Goal: Task Accomplishment & Management: Manage account settings

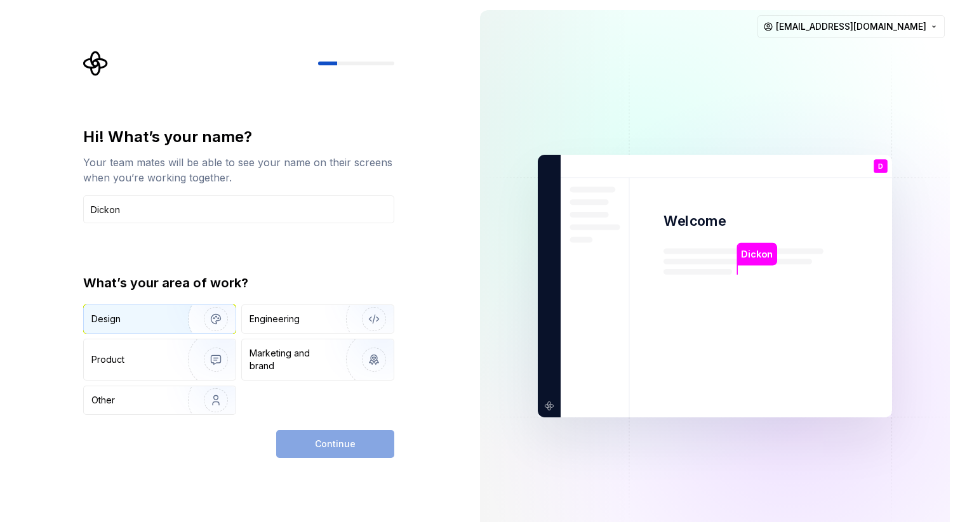
type input "Dickon"
click at [162, 315] on div "Design" at bounding box center [131, 319] width 80 height 13
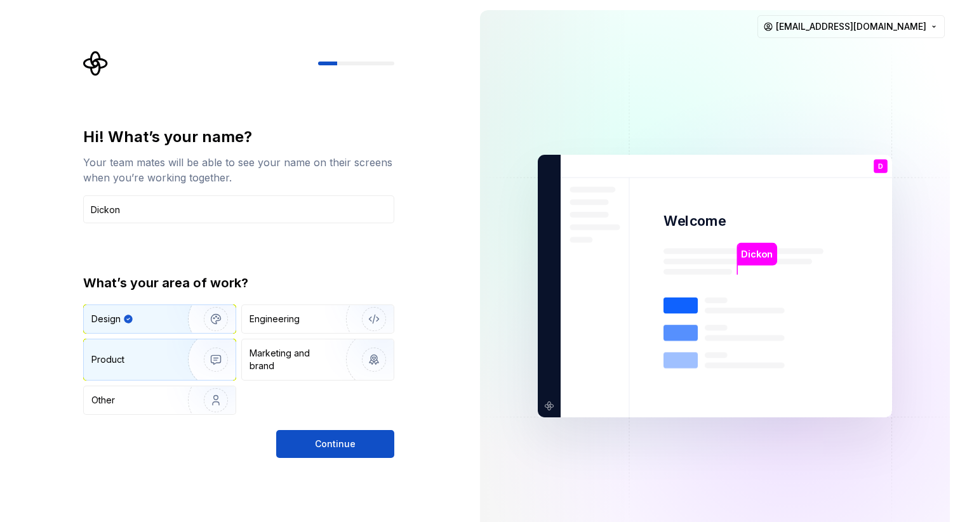
click at [176, 369] on img "button" at bounding box center [207, 359] width 81 height 85
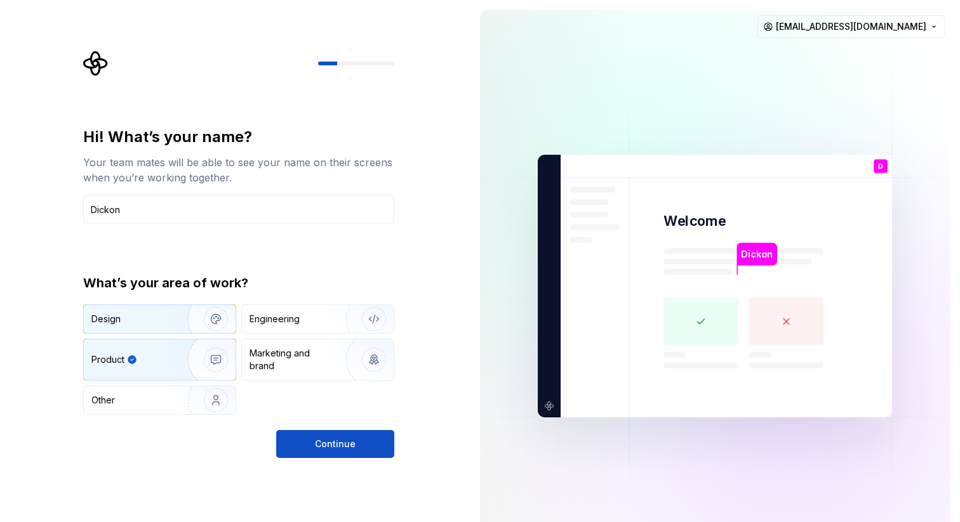
click at [150, 317] on div "Design" at bounding box center [131, 319] width 80 height 13
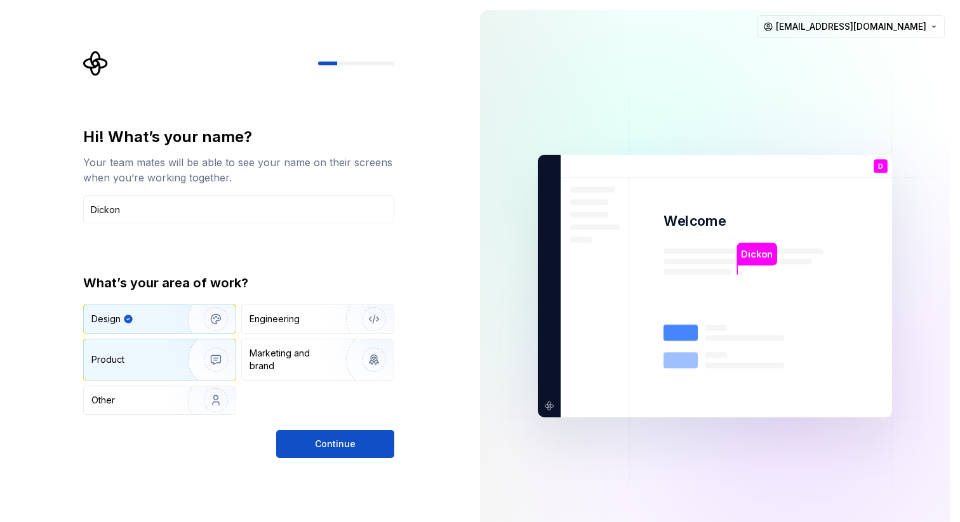
click at [155, 351] on div "Product" at bounding box center [160, 360] width 152 height 41
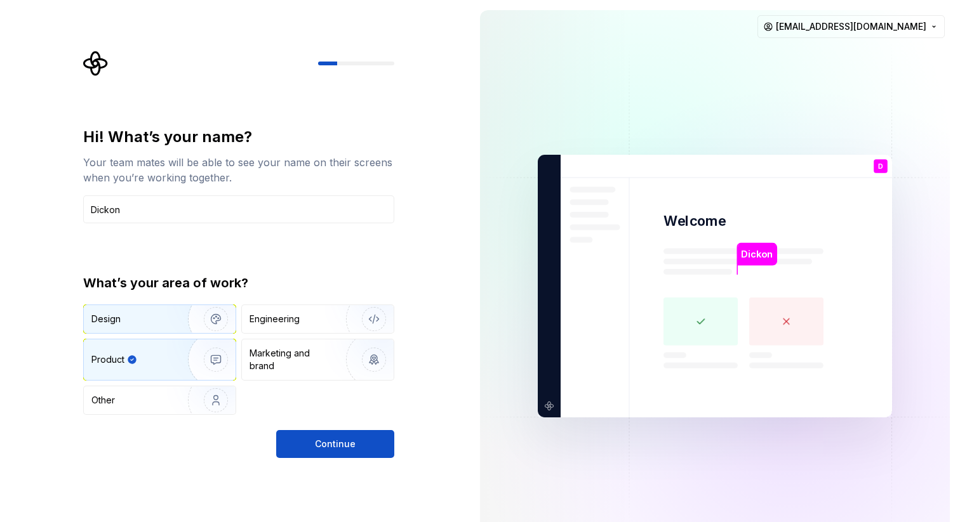
click at [164, 317] on div "Design" at bounding box center [131, 319] width 80 height 13
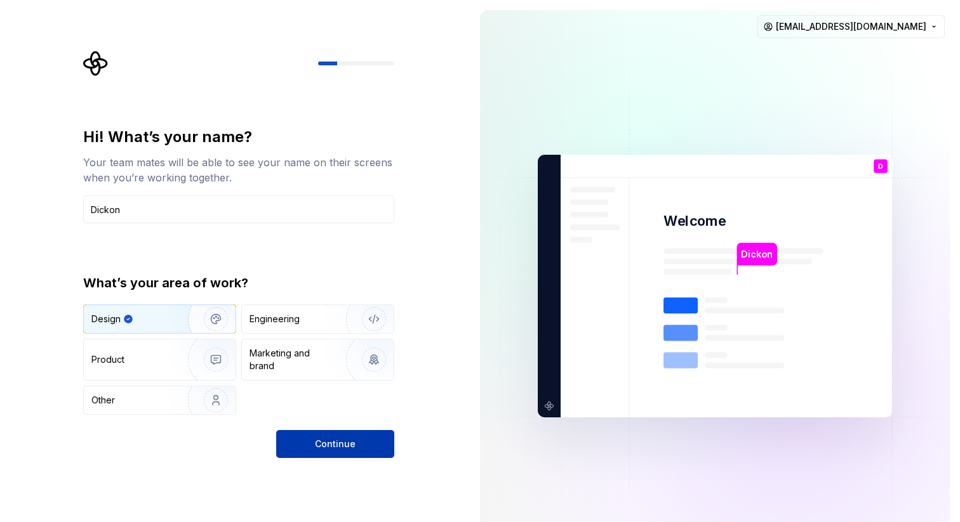
click at [312, 449] on button "Continue" at bounding box center [335, 444] width 118 height 28
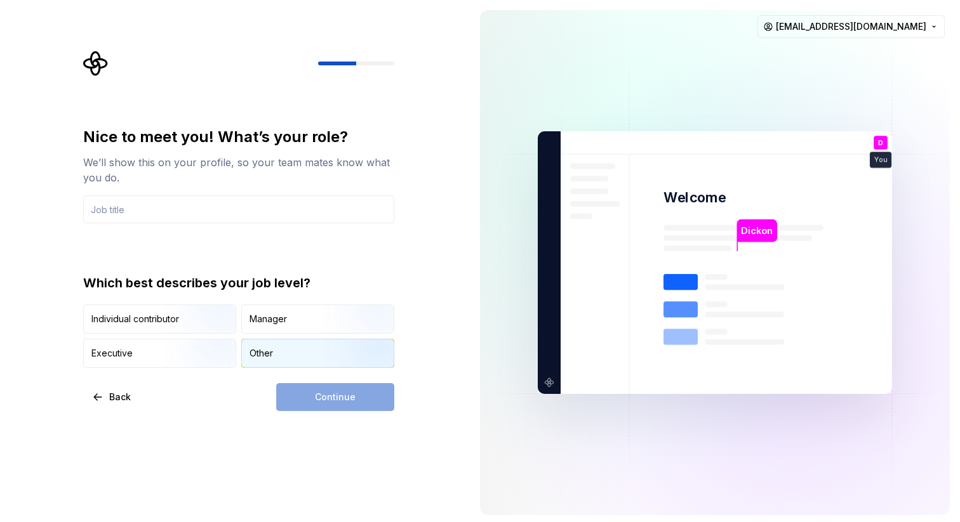
click at [264, 353] on div "Other" at bounding box center [260, 353] width 23 height 13
click at [153, 213] on input "text" at bounding box center [238, 209] width 311 height 28
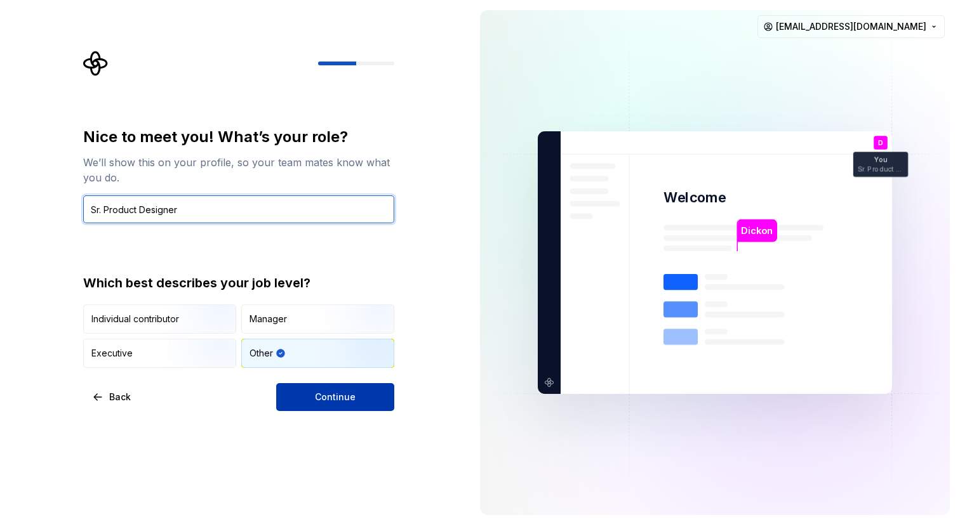
type input "Sr. Product Designer"
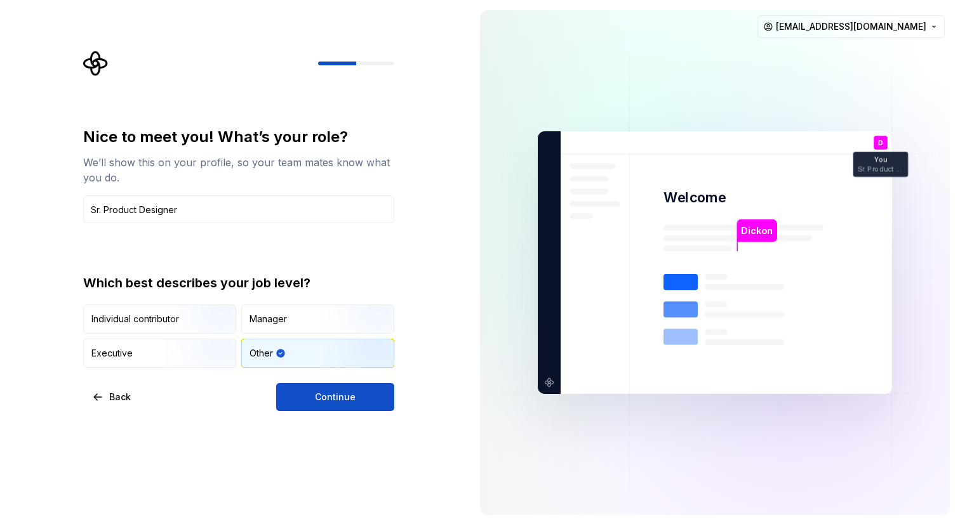
click at [326, 407] on button "Continue" at bounding box center [335, 397] width 118 height 28
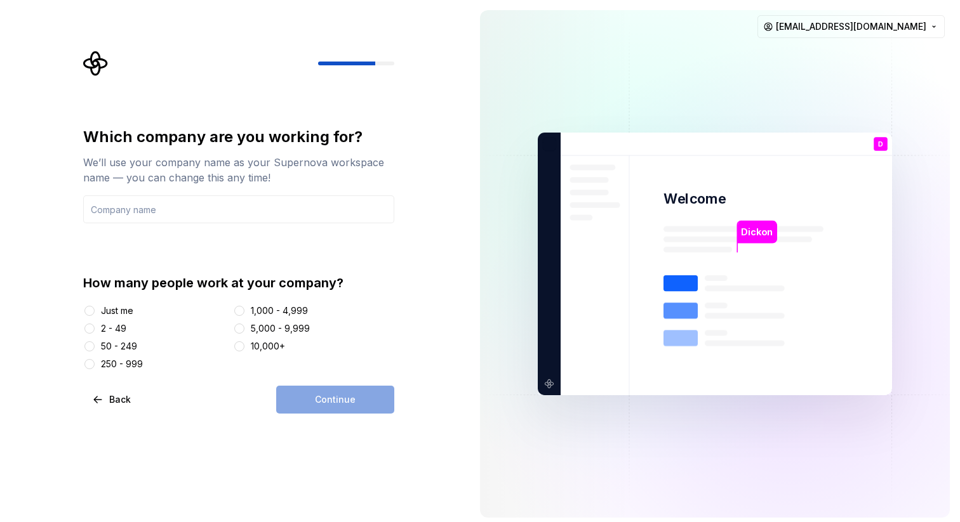
click at [115, 310] on div "Just me" at bounding box center [117, 311] width 32 height 13
click at [95, 310] on button "Just me" at bounding box center [89, 311] width 10 height 10
click at [222, 223] on input "text" at bounding box center [238, 209] width 311 height 28
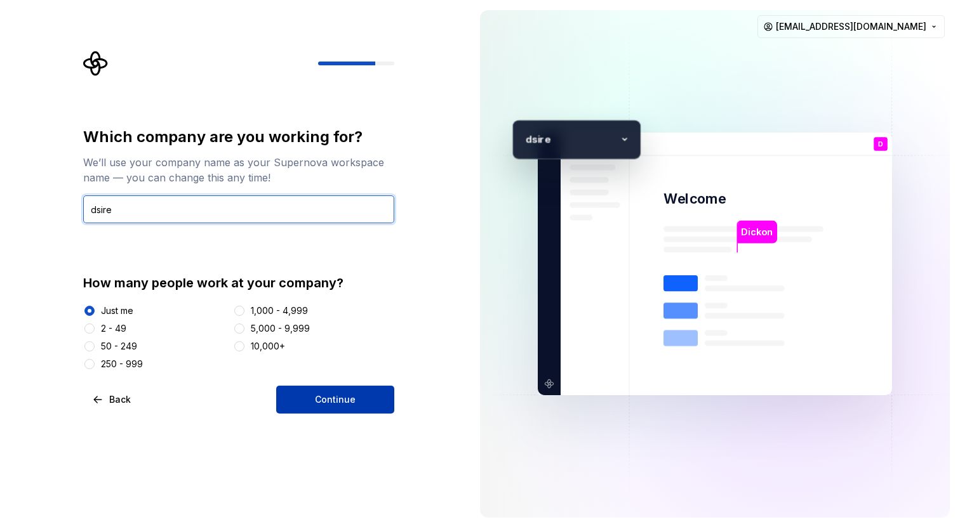
type input "dsire"
click at [345, 402] on span "Continue" at bounding box center [335, 399] width 41 height 13
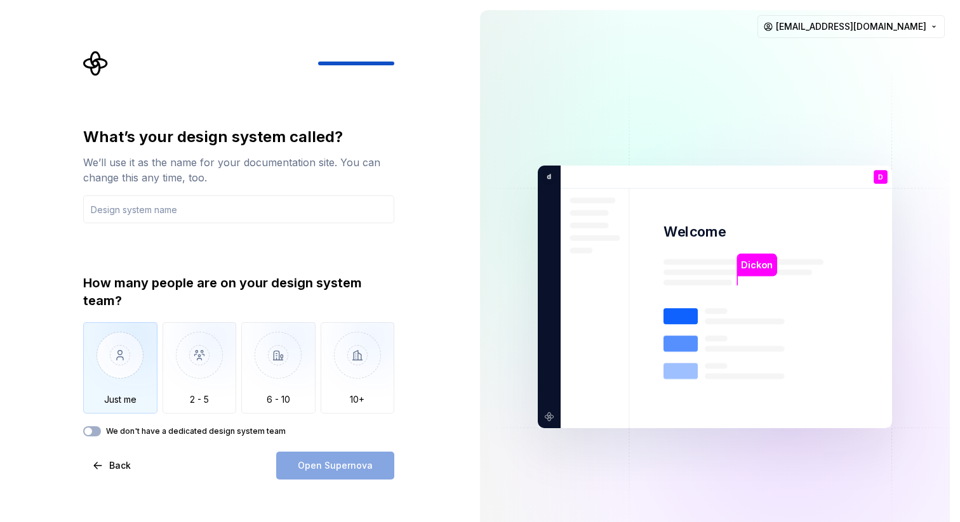
click at [116, 352] on img "button" at bounding box center [120, 364] width 74 height 85
click at [96, 435] on button "We don't have a dedicated design system team" at bounding box center [92, 431] width 18 height 10
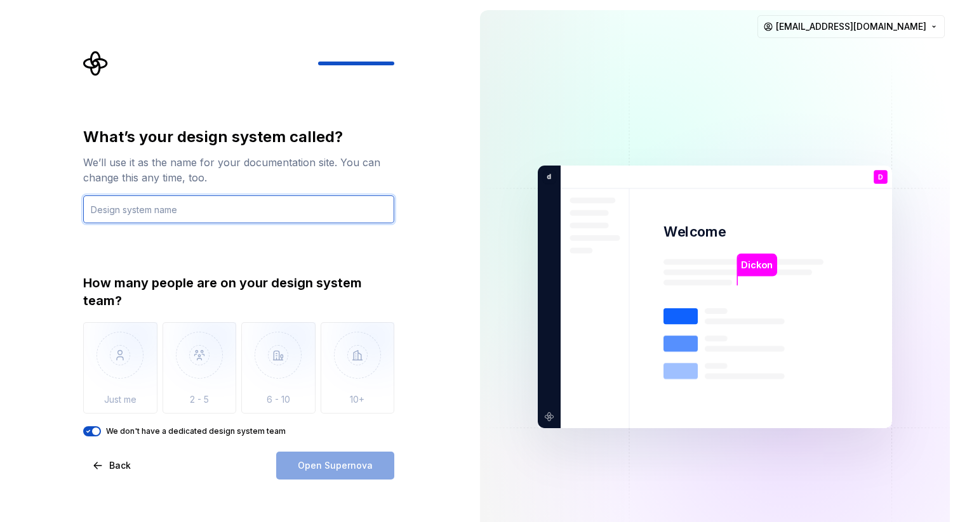
click at [159, 200] on input "text" at bounding box center [238, 209] width 311 height 28
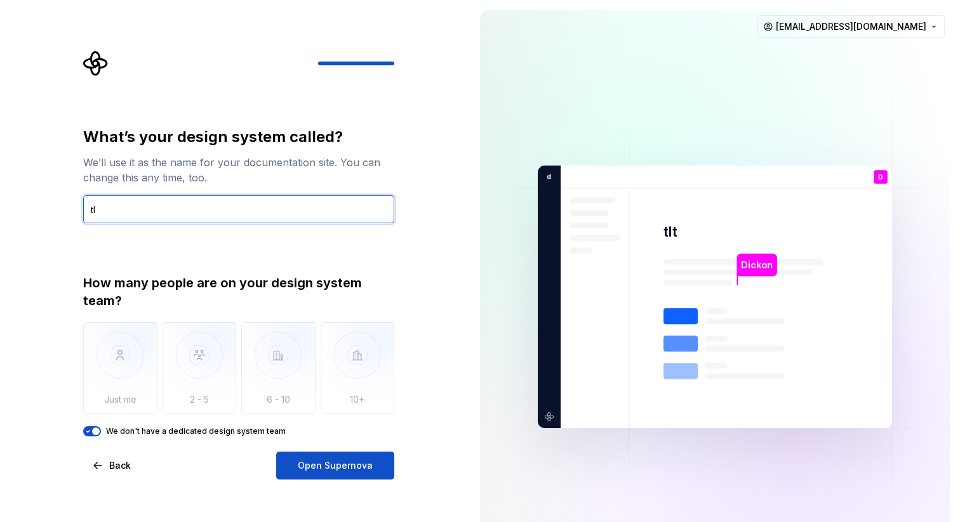
type input "t"
type input "TLT"
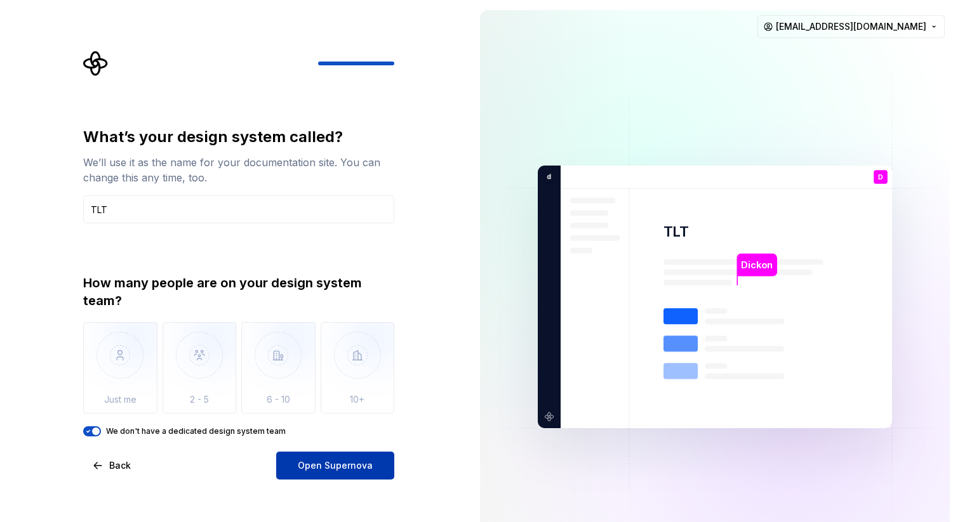
click at [333, 473] on button "Open Supernova" at bounding box center [335, 466] width 118 height 28
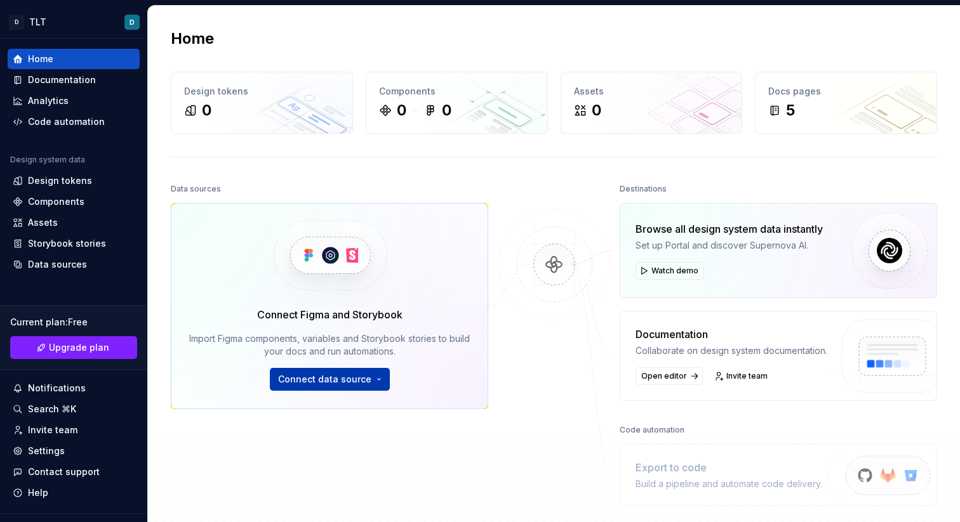
click at [331, 379] on span "Connect data source" at bounding box center [324, 379] width 93 height 13
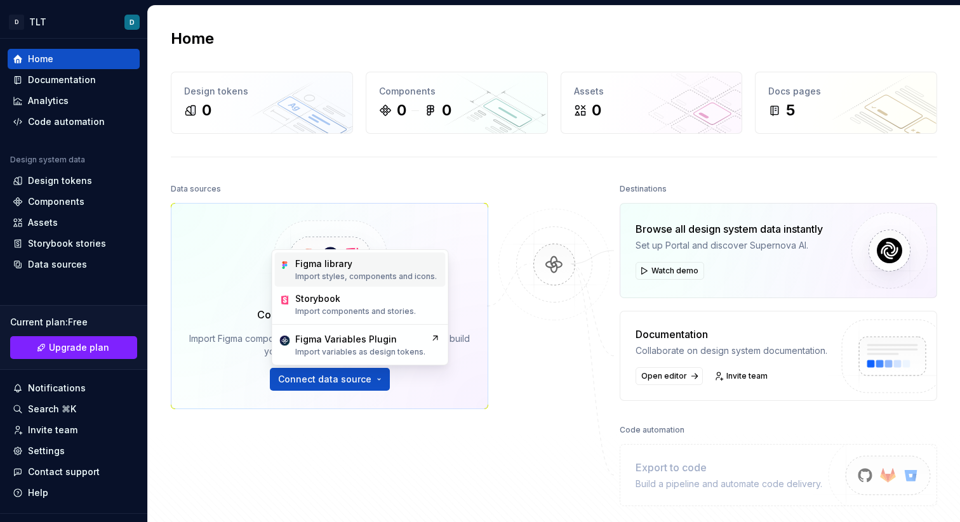
click at [328, 267] on div "Figma library" at bounding box center [323, 264] width 57 height 13
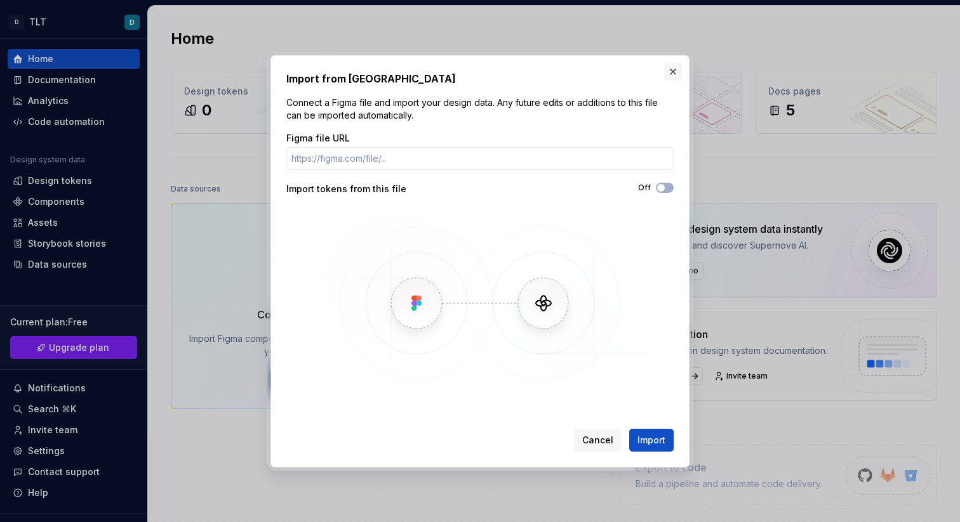
click at [673, 69] on button "button" at bounding box center [673, 72] width 18 height 18
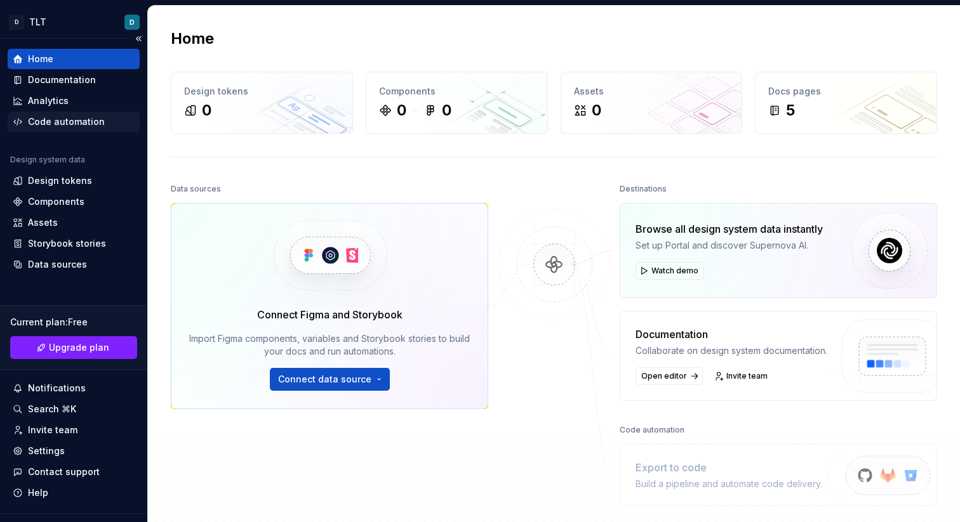
click at [43, 118] on div "Code automation" at bounding box center [66, 121] width 77 height 13
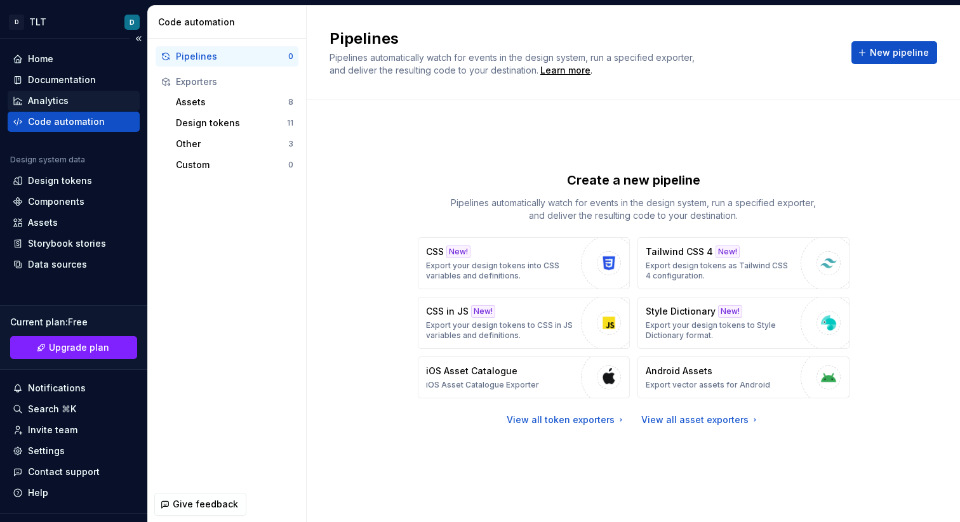
click at [49, 91] on div "Analytics" at bounding box center [74, 101] width 132 height 20
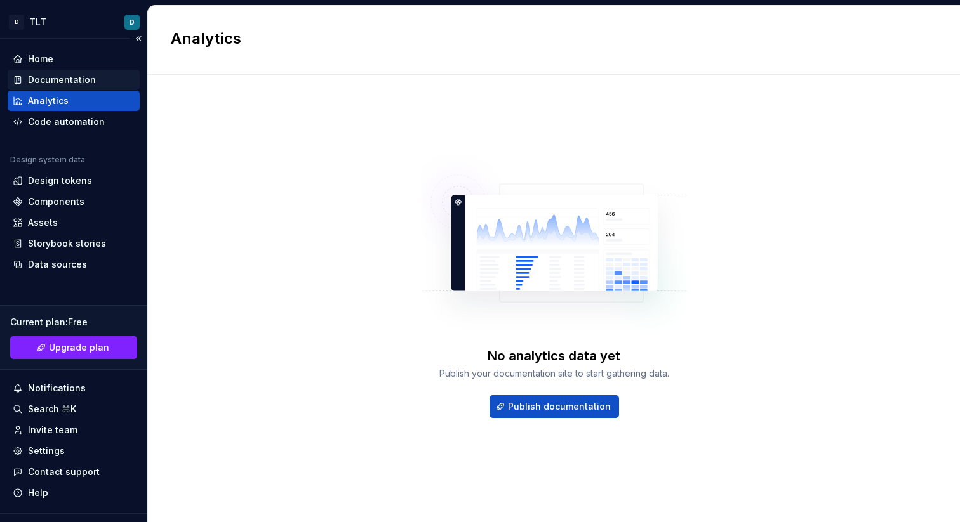
click at [50, 76] on div "Documentation" at bounding box center [62, 80] width 68 height 13
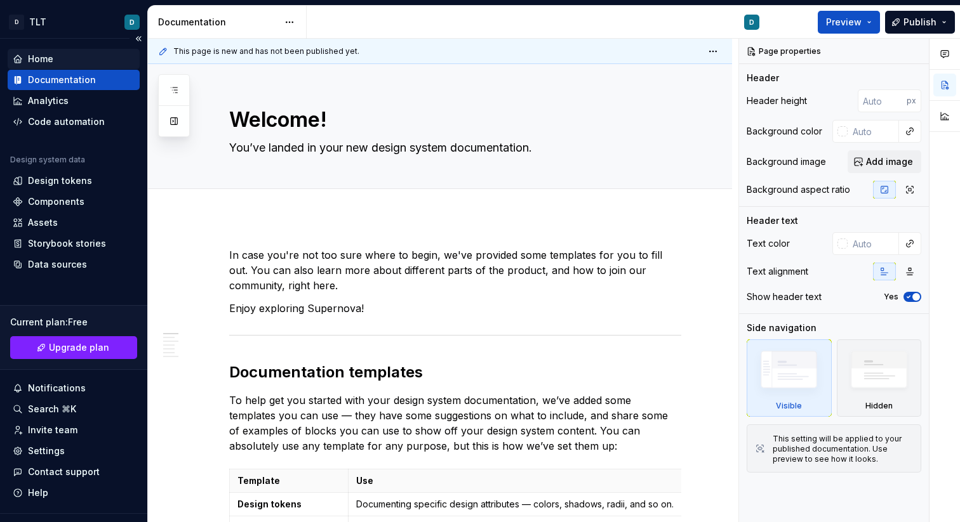
click at [67, 59] on div "Home" at bounding box center [74, 59] width 122 height 13
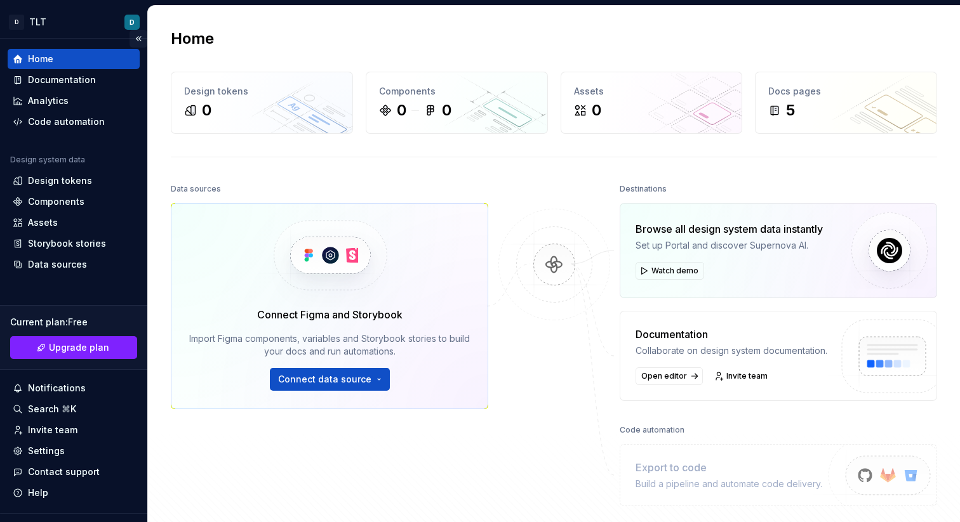
click at [129, 41] on button "Collapse sidebar" at bounding box center [138, 39] width 18 height 18
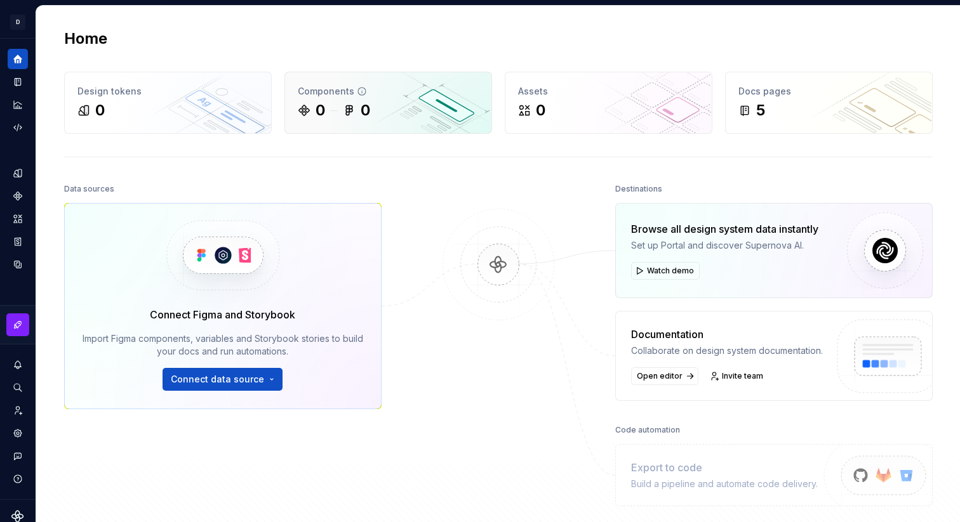
click at [329, 99] on div "Components 0 0" at bounding box center [388, 102] width 206 height 61
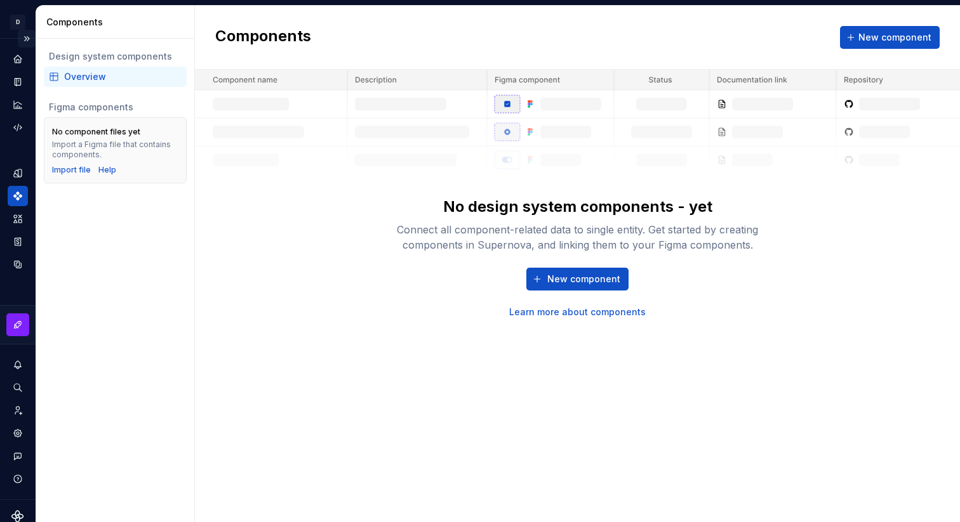
click at [20, 38] on button "Expand sidebar" at bounding box center [27, 39] width 18 height 18
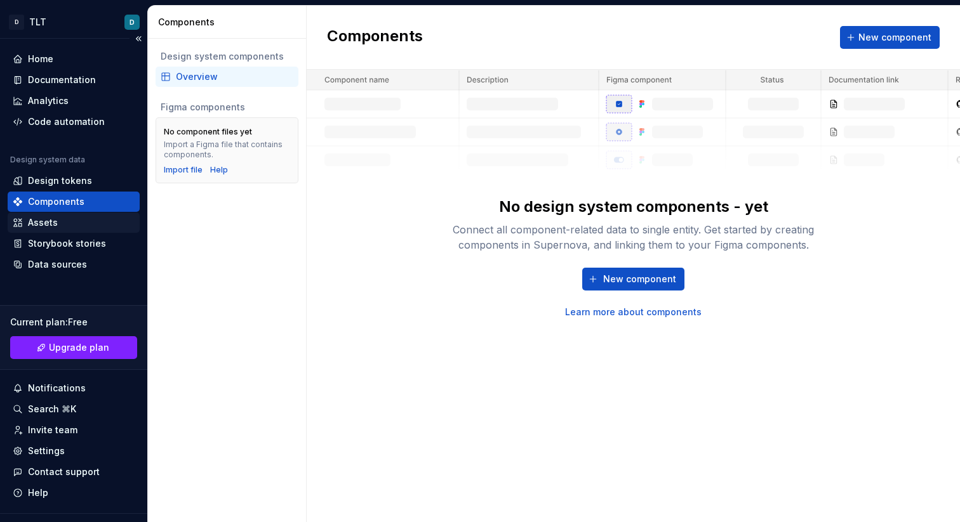
click at [61, 220] on div "Assets" at bounding box center [74, 222] width 122 height 13
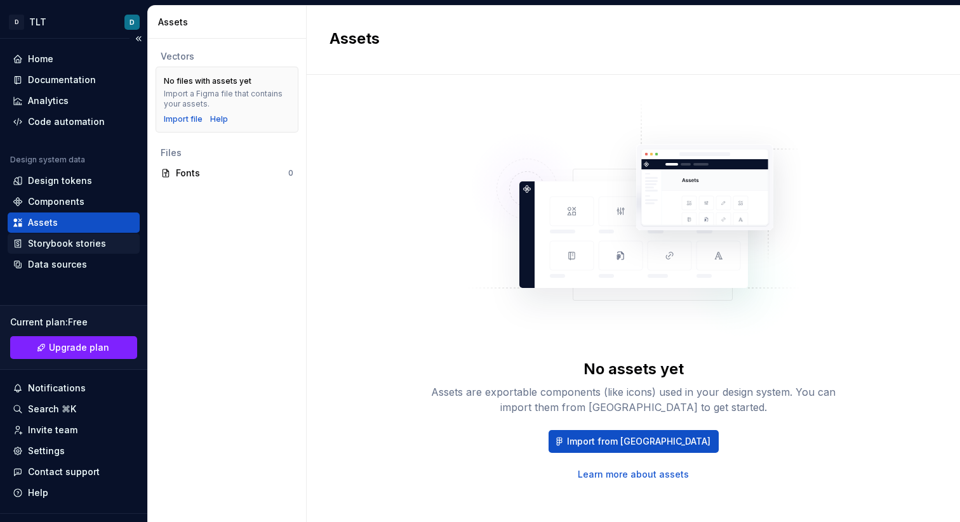
click at [60, 247] on div "Storybook stories" at bounding box center [67, 243] width 78 height 13
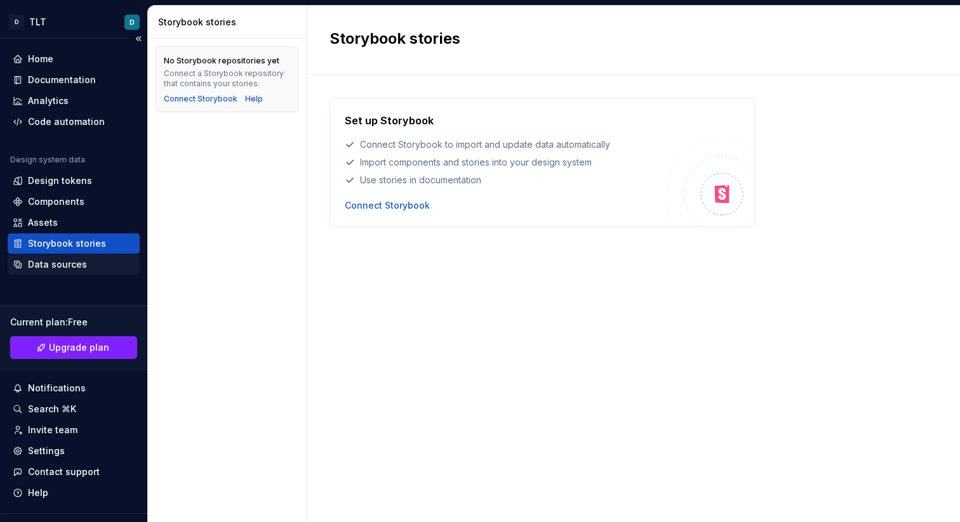
click at [60, 258] on div "Data sources" at bounding box center [57, 264] width 59 height 13
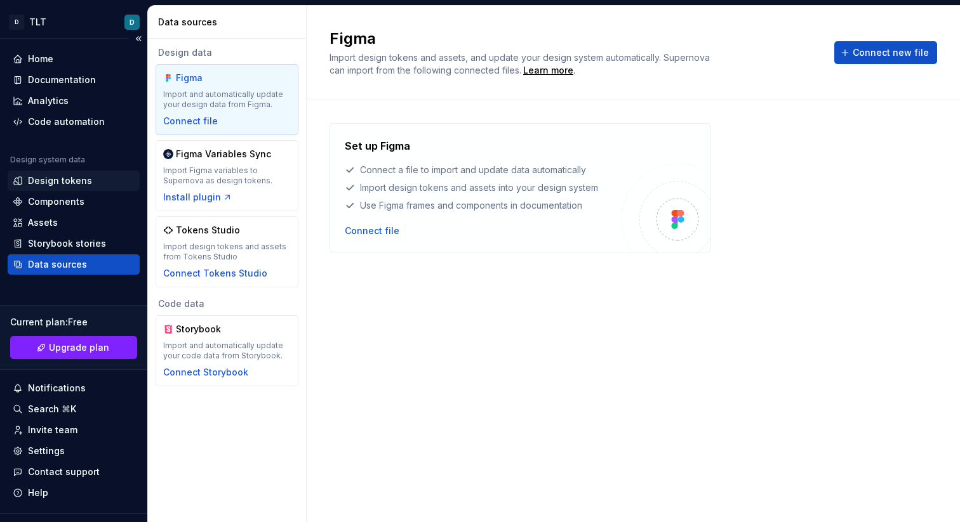
click at [58, 178] on div "Design tokens" at bounding box center [60, 181] width 64 height 13
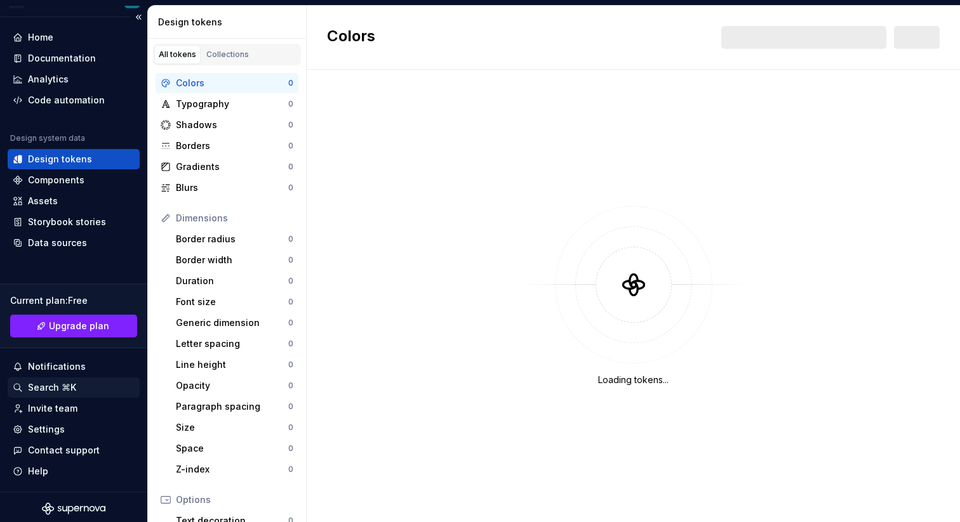
scroll to position [25, 0]
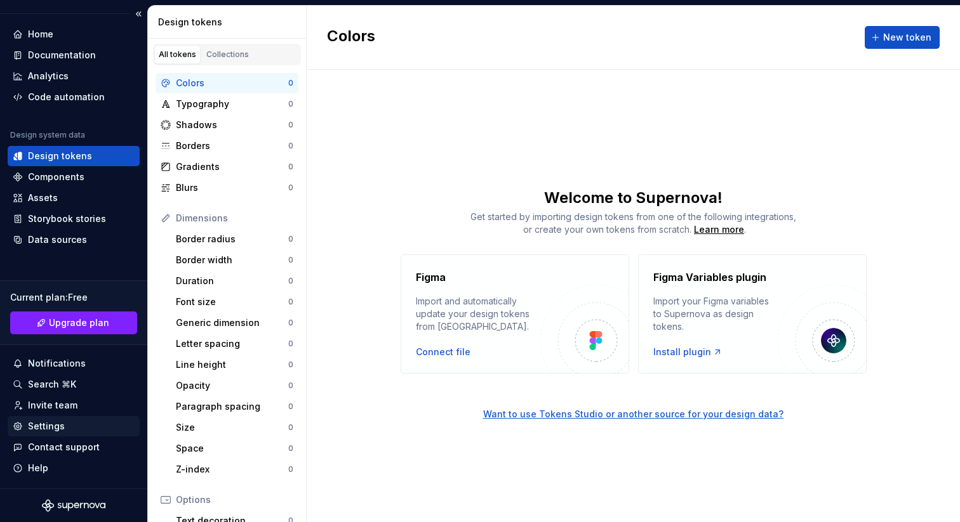
click at [51, 429] on div "Settings" at bounding box center [46, 426] width 37 height 13
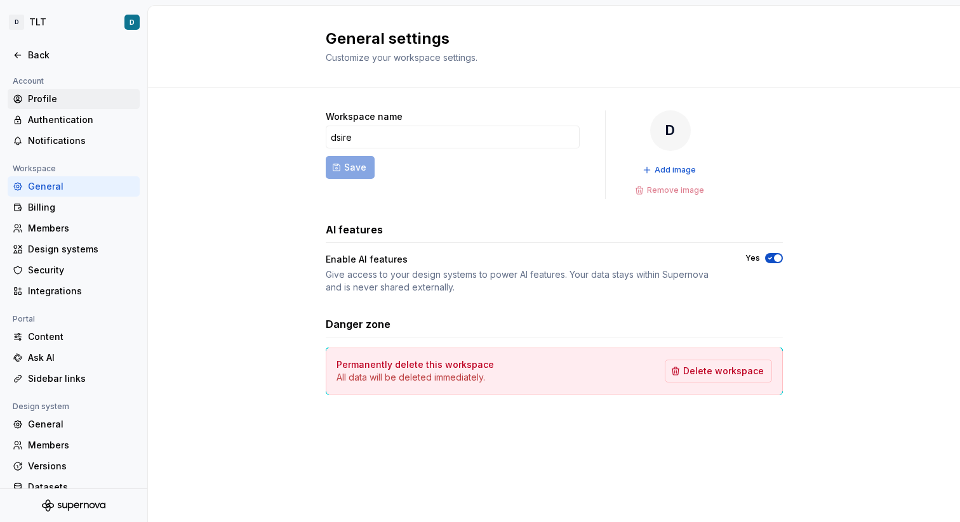
click at [48, 95] on div "Profile" at bounding box center [81, 99] width 107 height 13
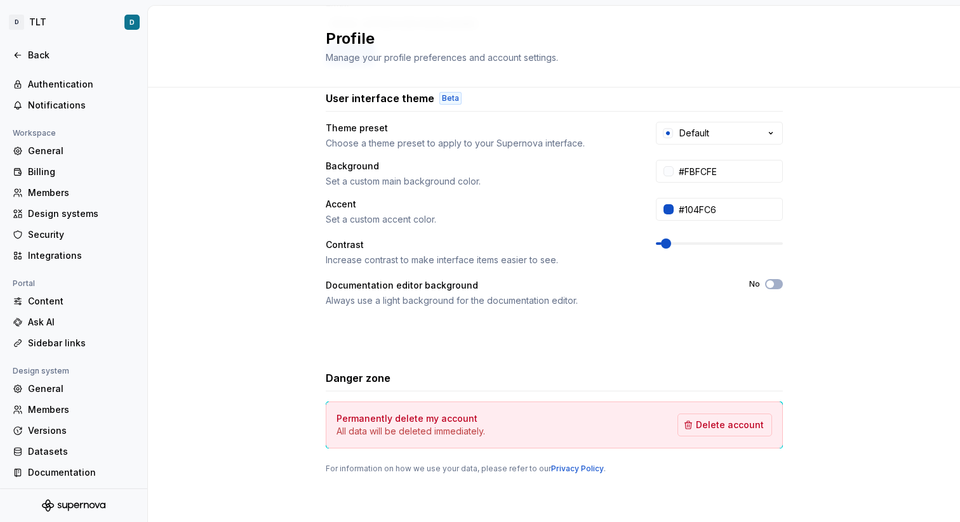
scroll to position [37, 0]
click at [43, 294] on div "Content" at bounding box center [81, 300] width 107 height 13
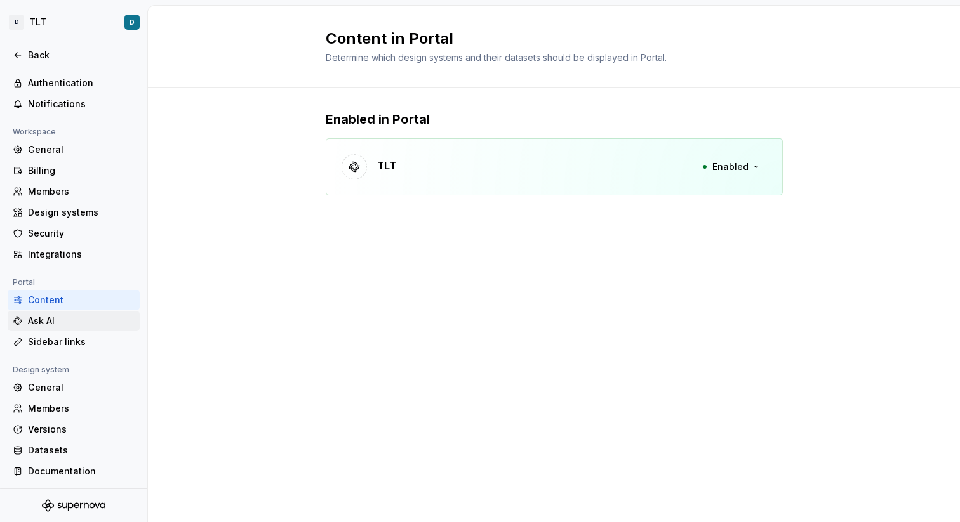
click at [45, 322] on div "Ask AI" at bounding box center [81, 321] width 107 height 13
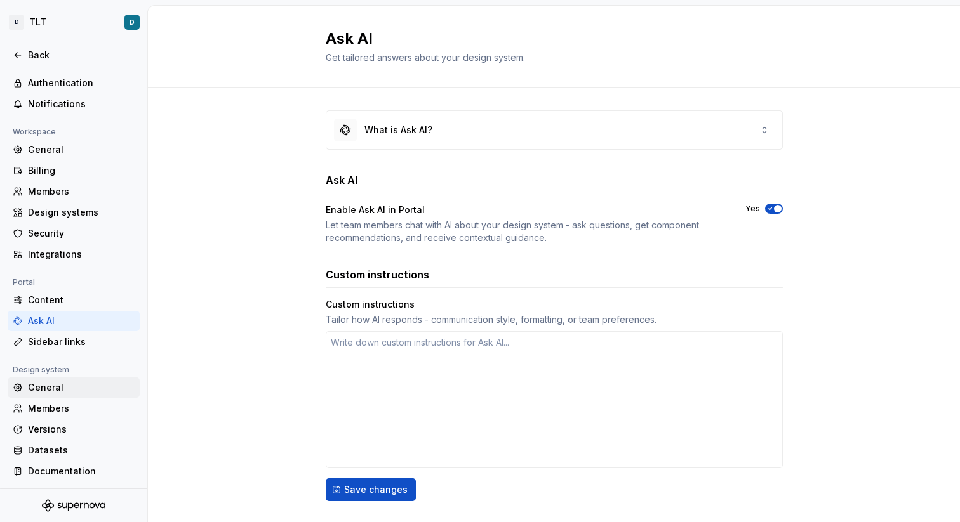
click at [56, 387] on div "General" at bounding box center [81, 387] width 107 height 13
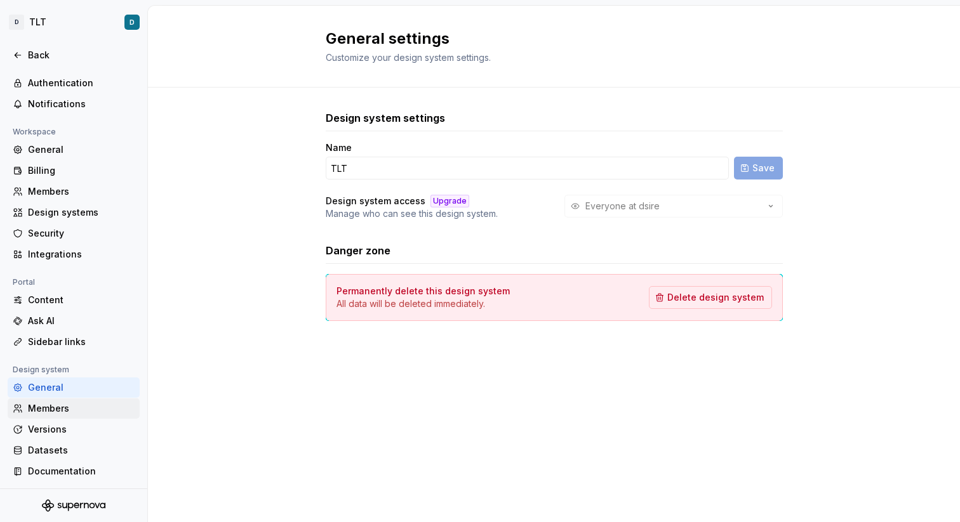
click at [55, 404] on div "Members" at bounding box center [81, 408] width 107 height 13
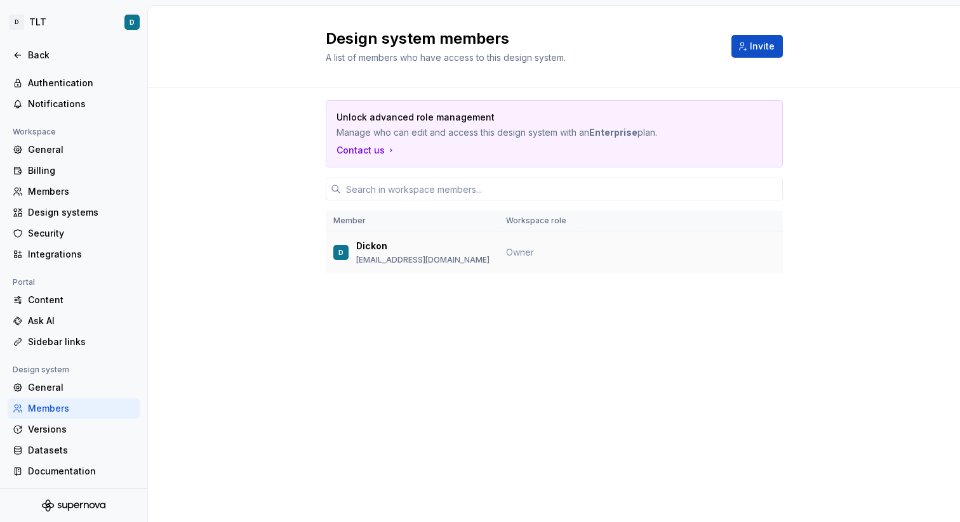
click at [395, 247] on div "Dickon" at bounding box center [422, 246] width 133 height 13
click at [51, 447] on div "Datasets" at bounding box center [81, 450] width 107 height 13
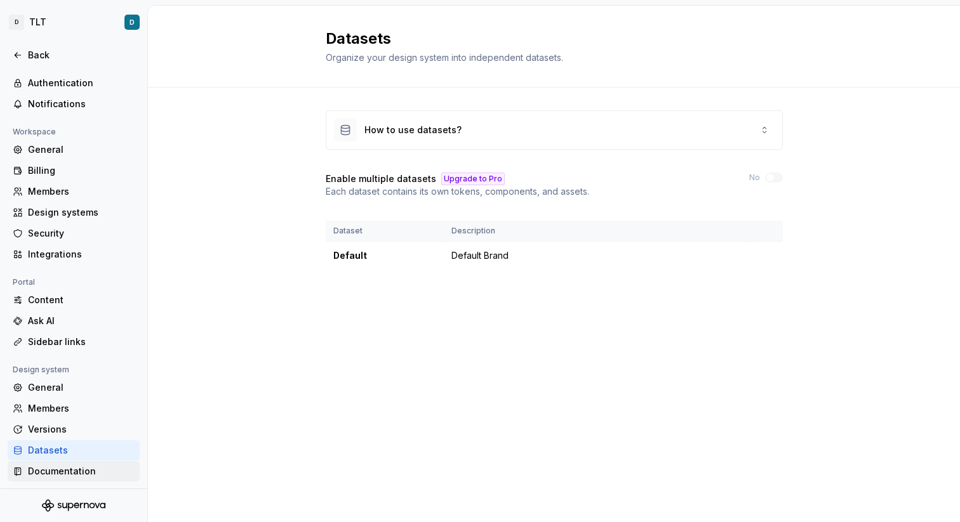
click at [58, 467] on div "Documentation" at bounding box center [81, 471] width 107 height 13
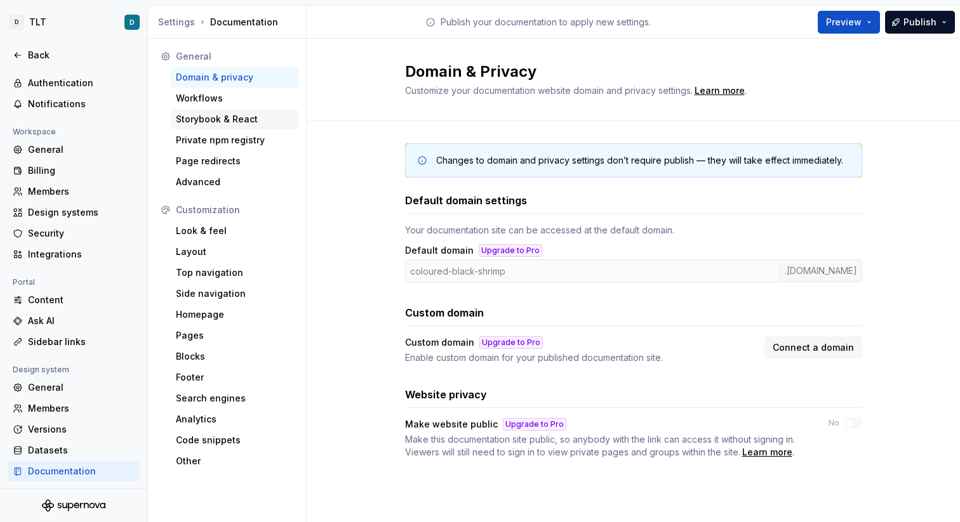
click at [208, 121] on div "Storybook & React" at bounding box center [234, 119] width 117 height 13
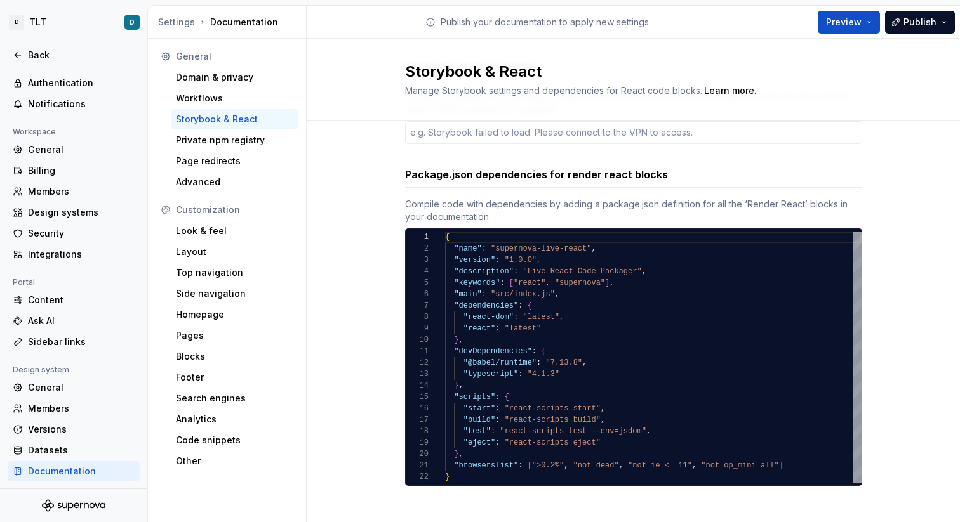
scroll to position [90, 0]
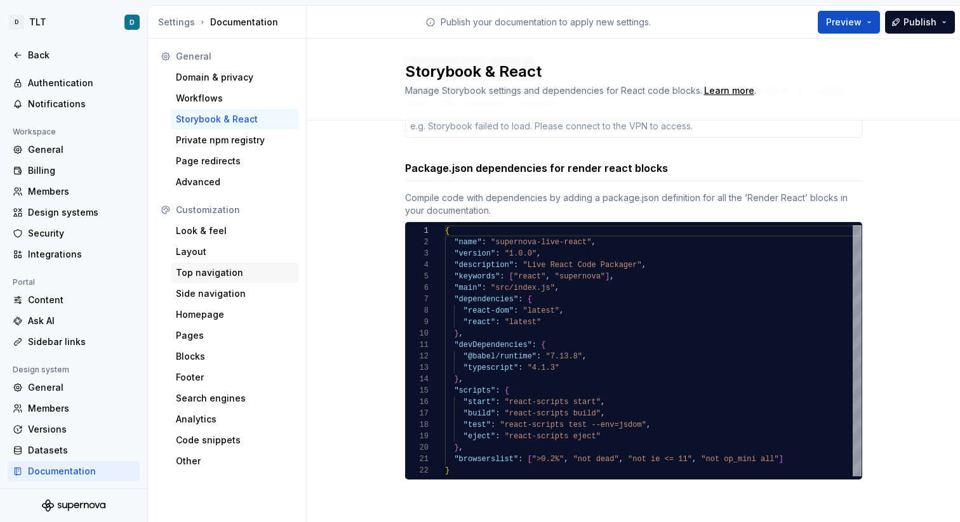
type textarea "*"
click at [194, 338] on div "Pages" at bounding box center [234, 335] width 117 height 13
